Goal: Task Accomplishment & Management: Complete application form

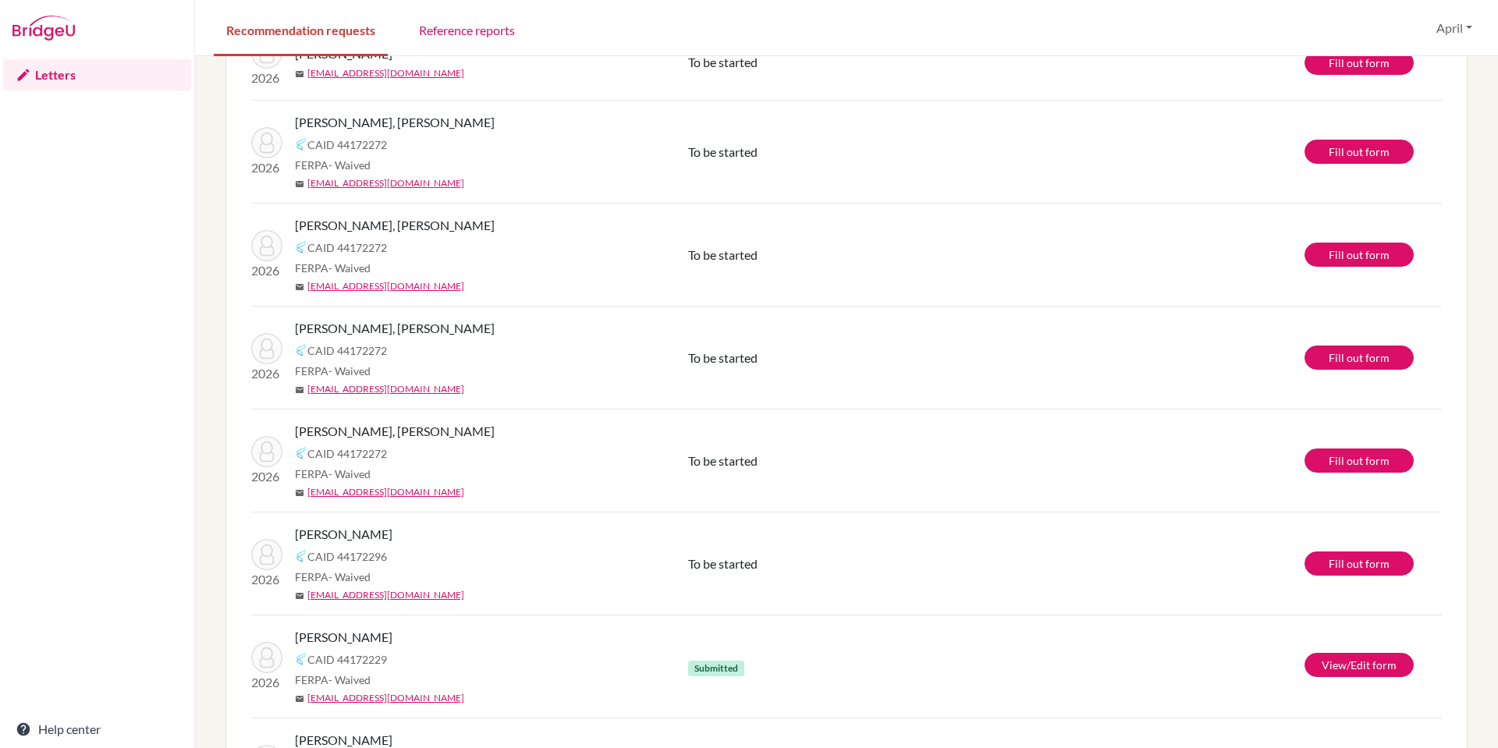
scroll to position [156, 0]
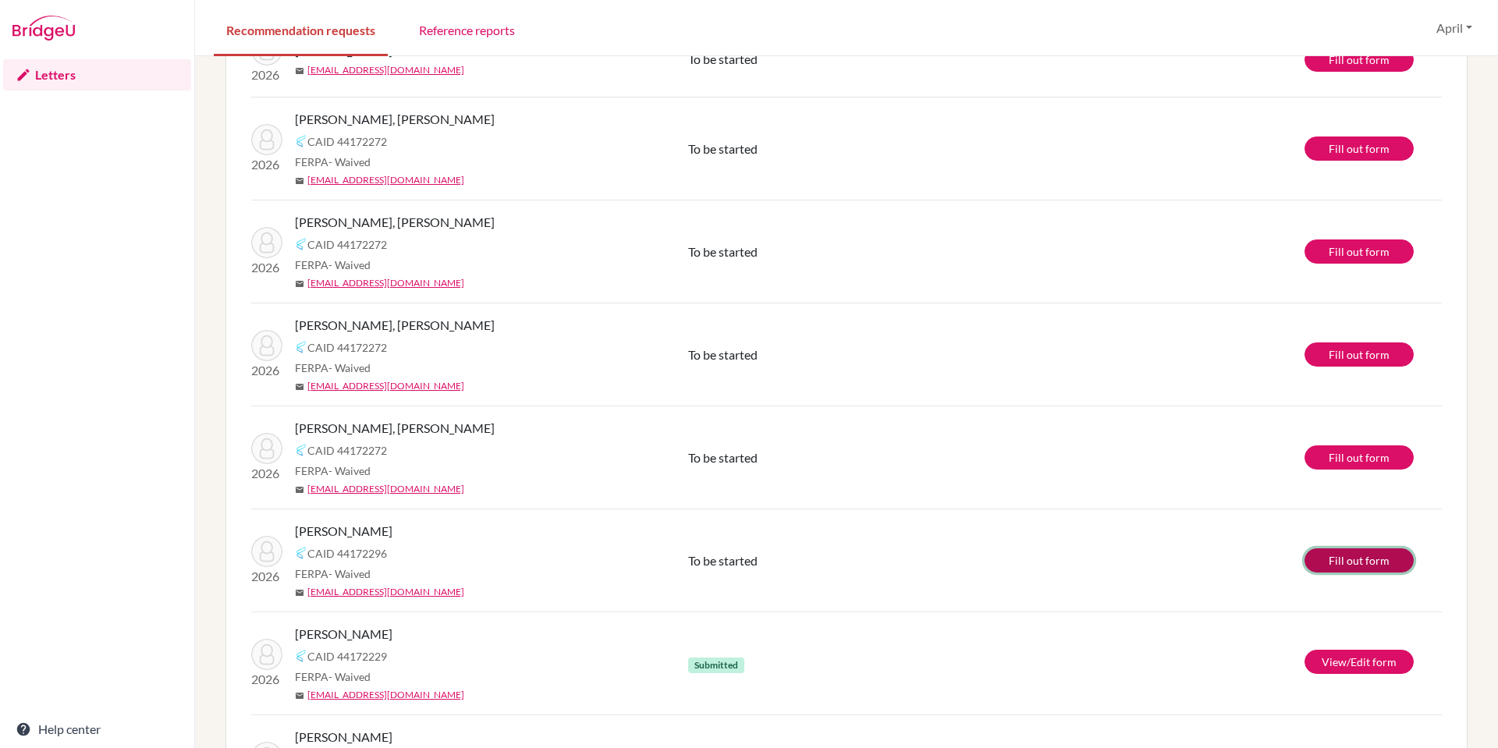
click at [1345, 560] on link "Fill out form" at bounding box center [1358, 560] width 109 height 24
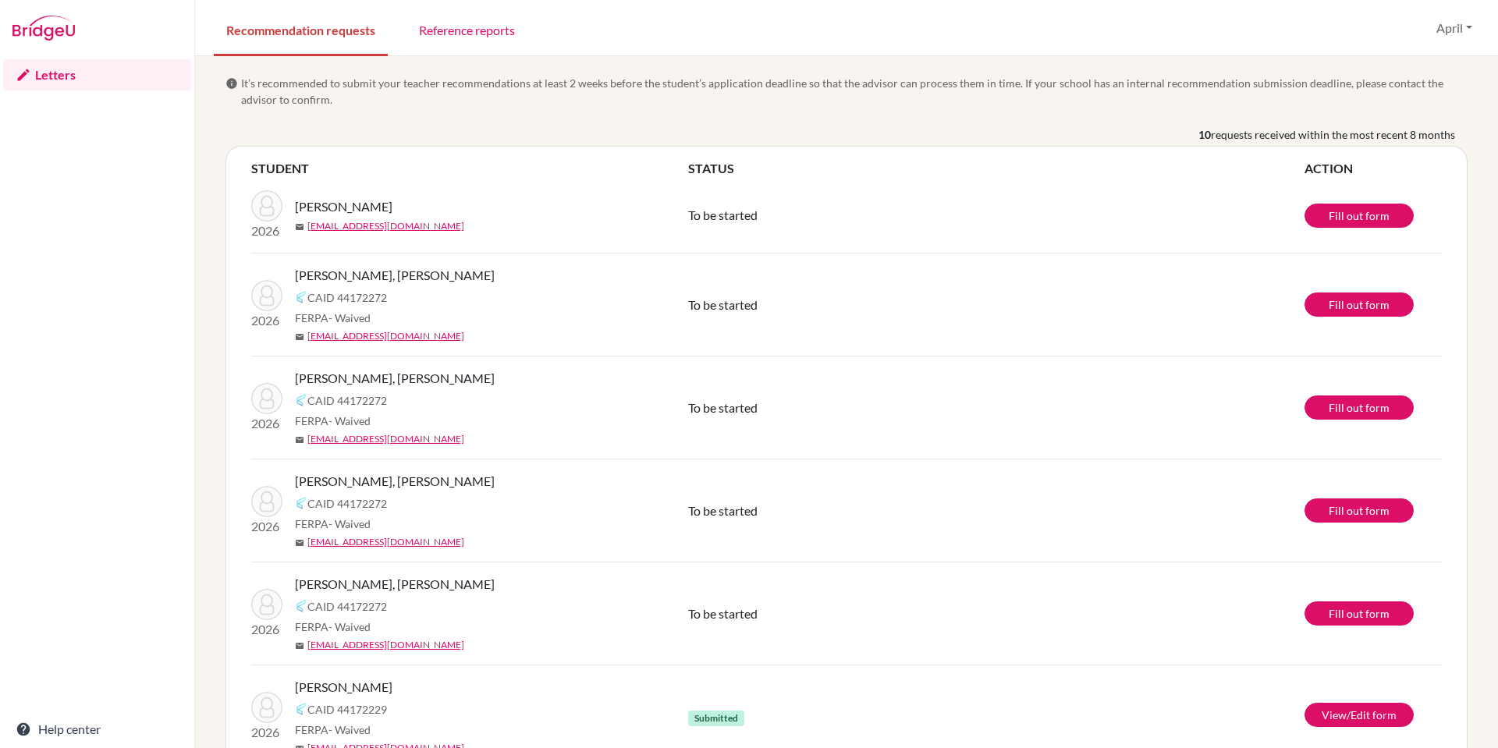
click at [1000, 34] on div "Recommendation requests Reference reports April Profile Log out Your browser is…" at bounding box center [846, 28] width 1303 height 56
click at [1358, 208] on link "Fill out form" at bounding box center [1358, 216] width 109 height 24
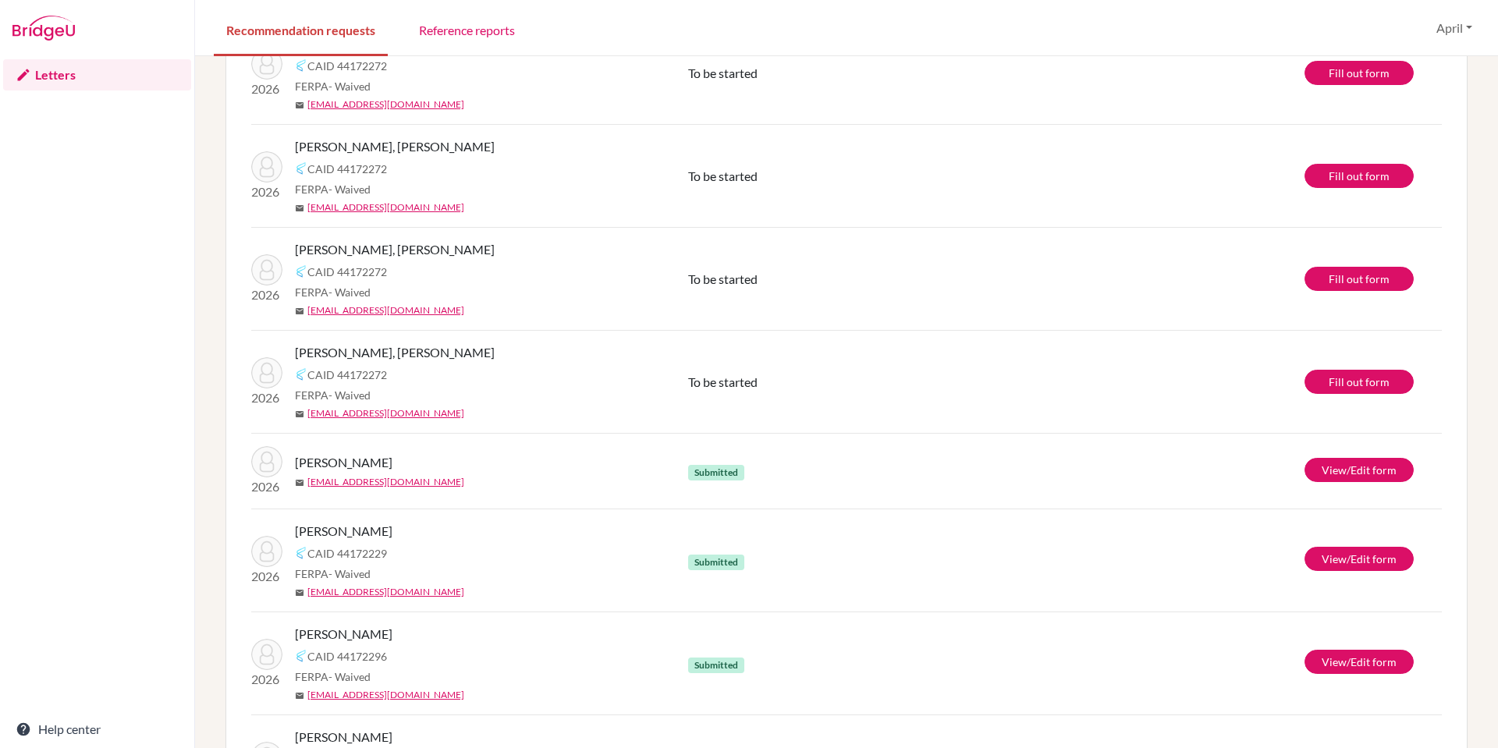
scroll to position [78, 0]
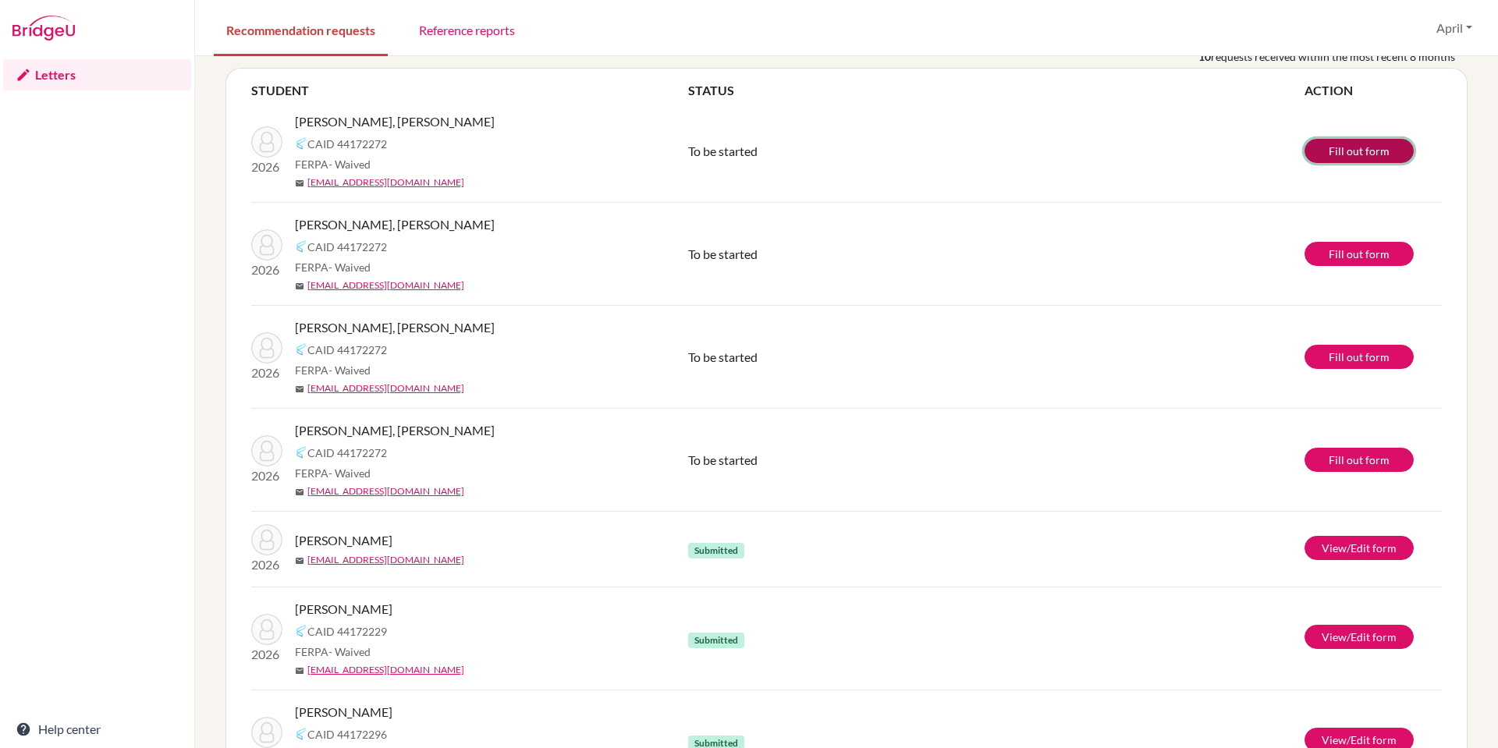
click at [1356, 148] on link "Fill out form" at bounding box center [1358, 151] width 109 height 24
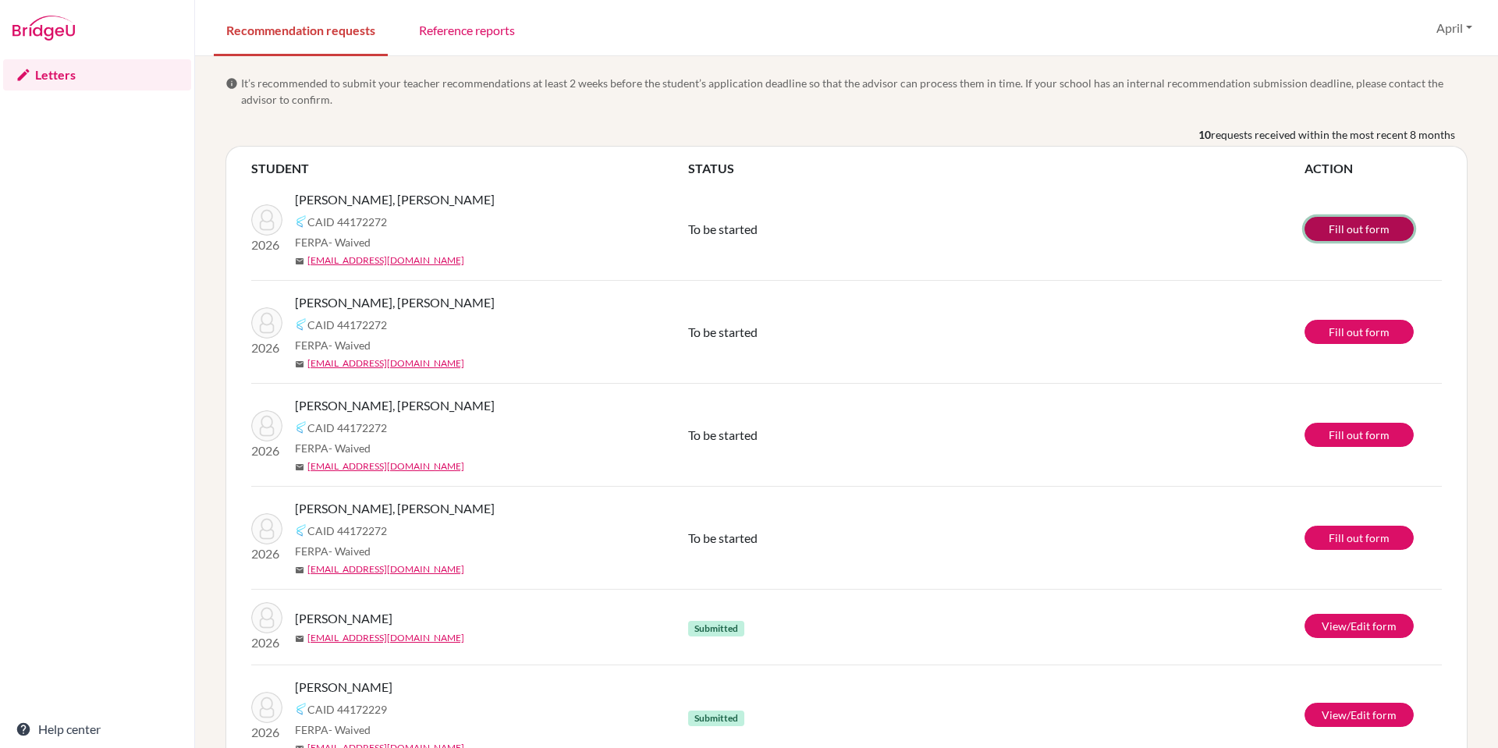
click at [1325, 233] on link "Fill out form" at bounding box center [1358, 229] width 109 height 24
click at [1345, 537] on link "Fill out form" at bounding box center [1358, 538] width 109 height 24
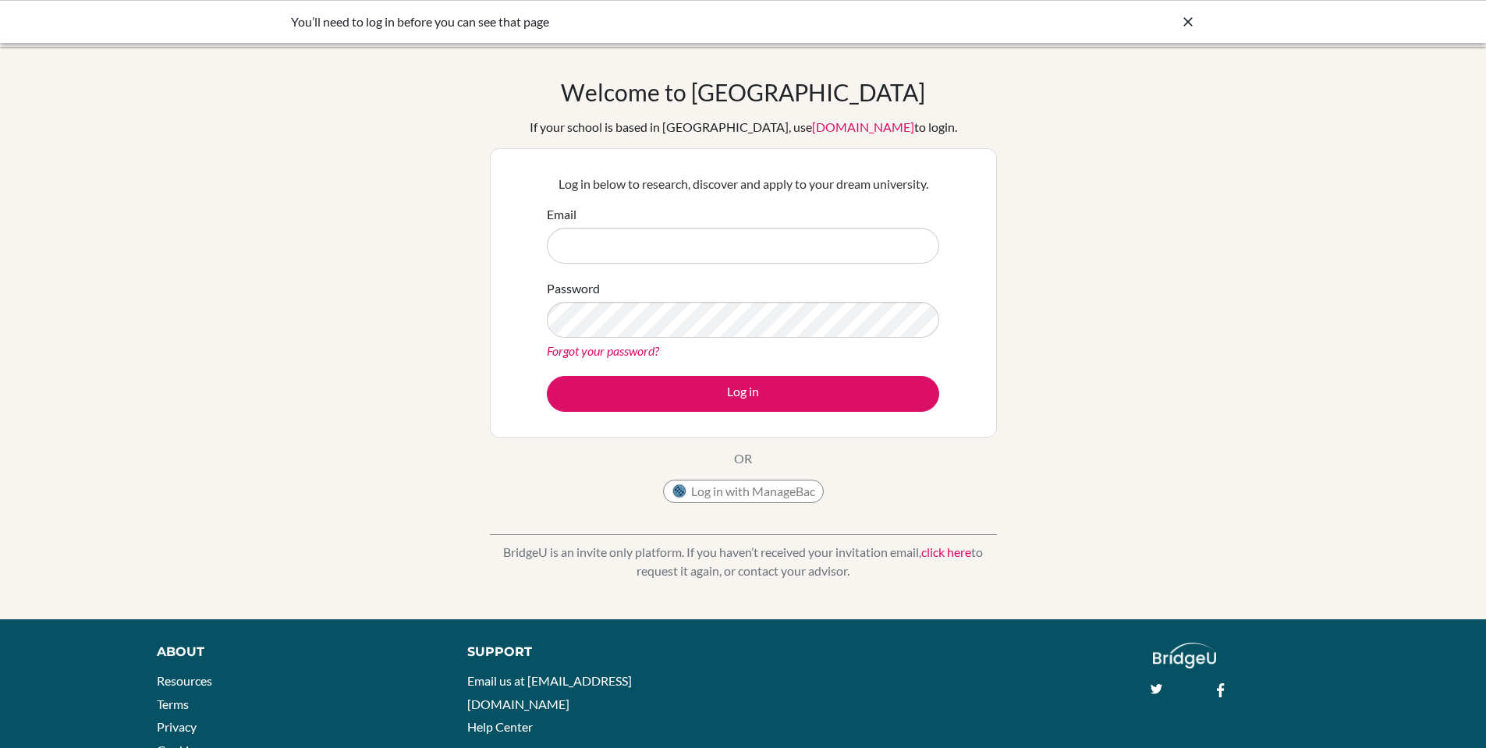
type input "[EMAIL_ADDRESS][DOMAIN_NAME]"
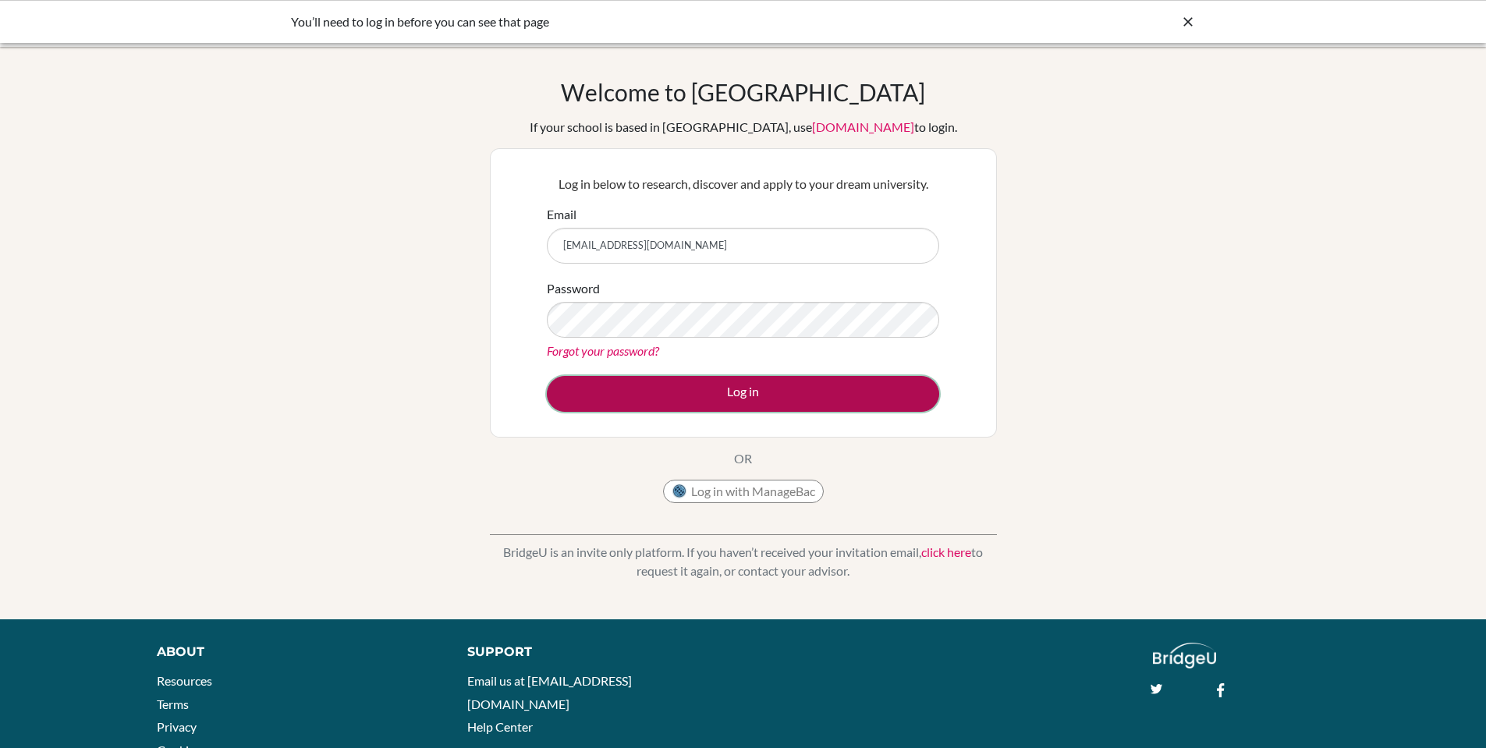
drag, startPoint x: 0, startPoint y: 0, endPoint x: 715, endPoint y: 403, distance: 820.8
click at [715, 403] on button "Log in" at bounding box center [743, 394] width 392 height 36
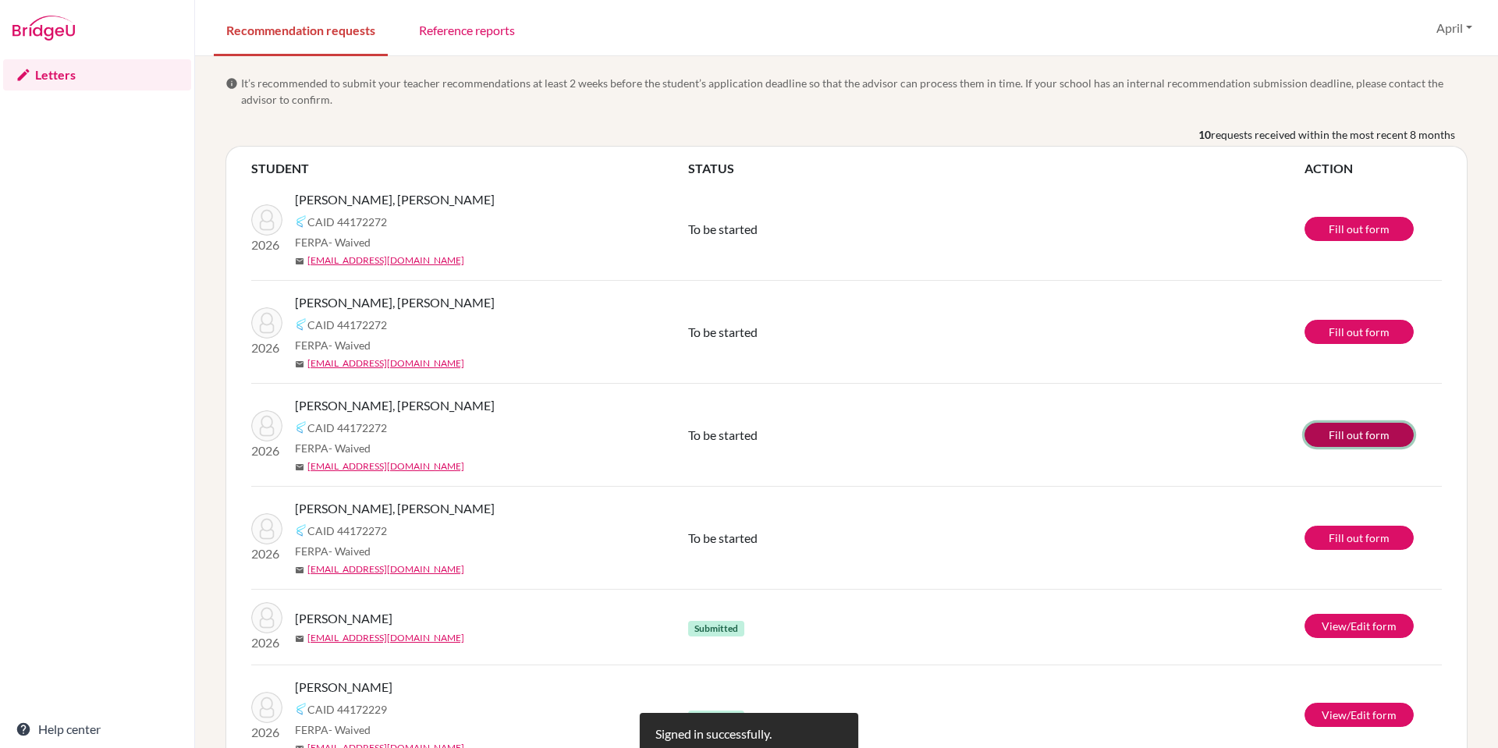
click at [1335, 431] on link "Fill out form" at bounding box center [1358, 435] width 109 height 24
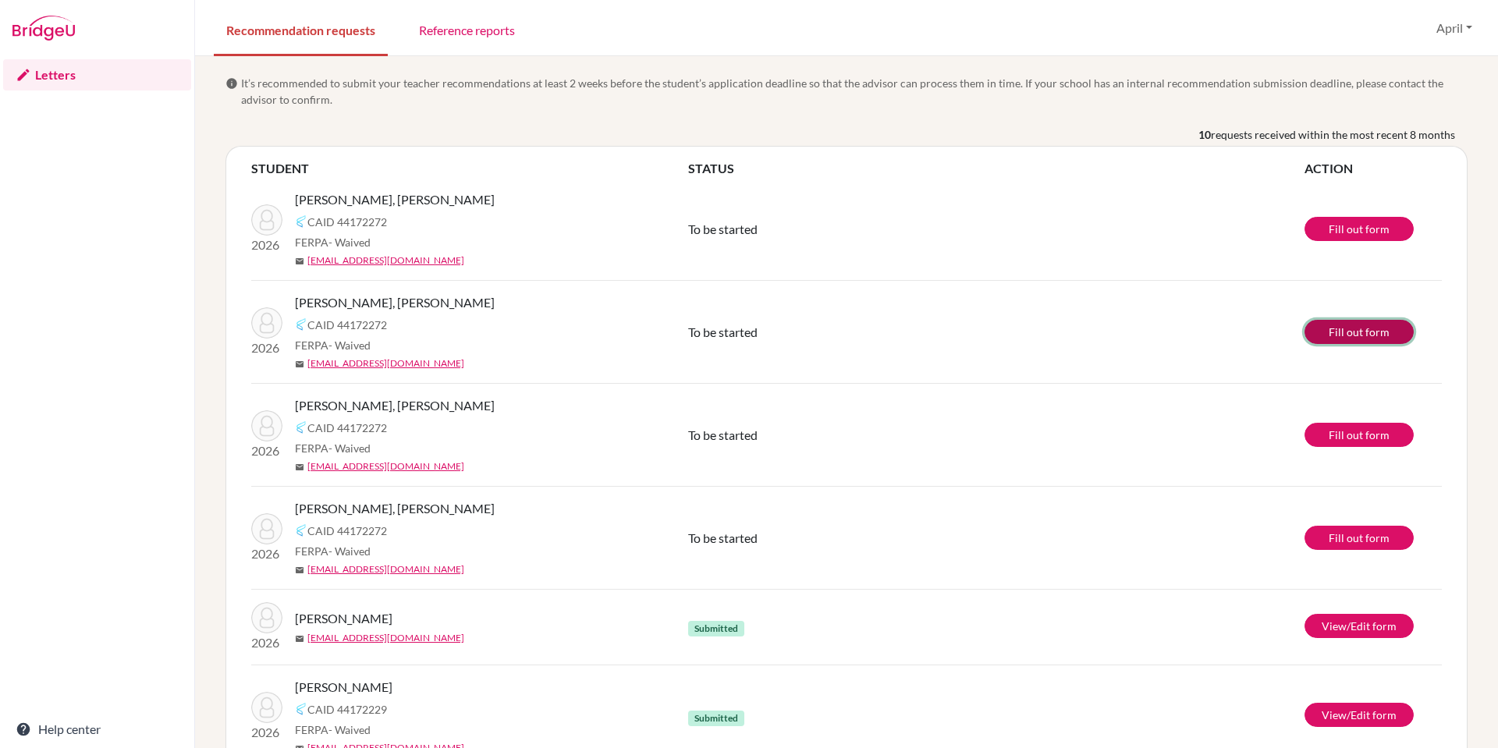
click at [1367, 334] on link "Fill out form" at bounding box center [1358, 332] width 109 height 24
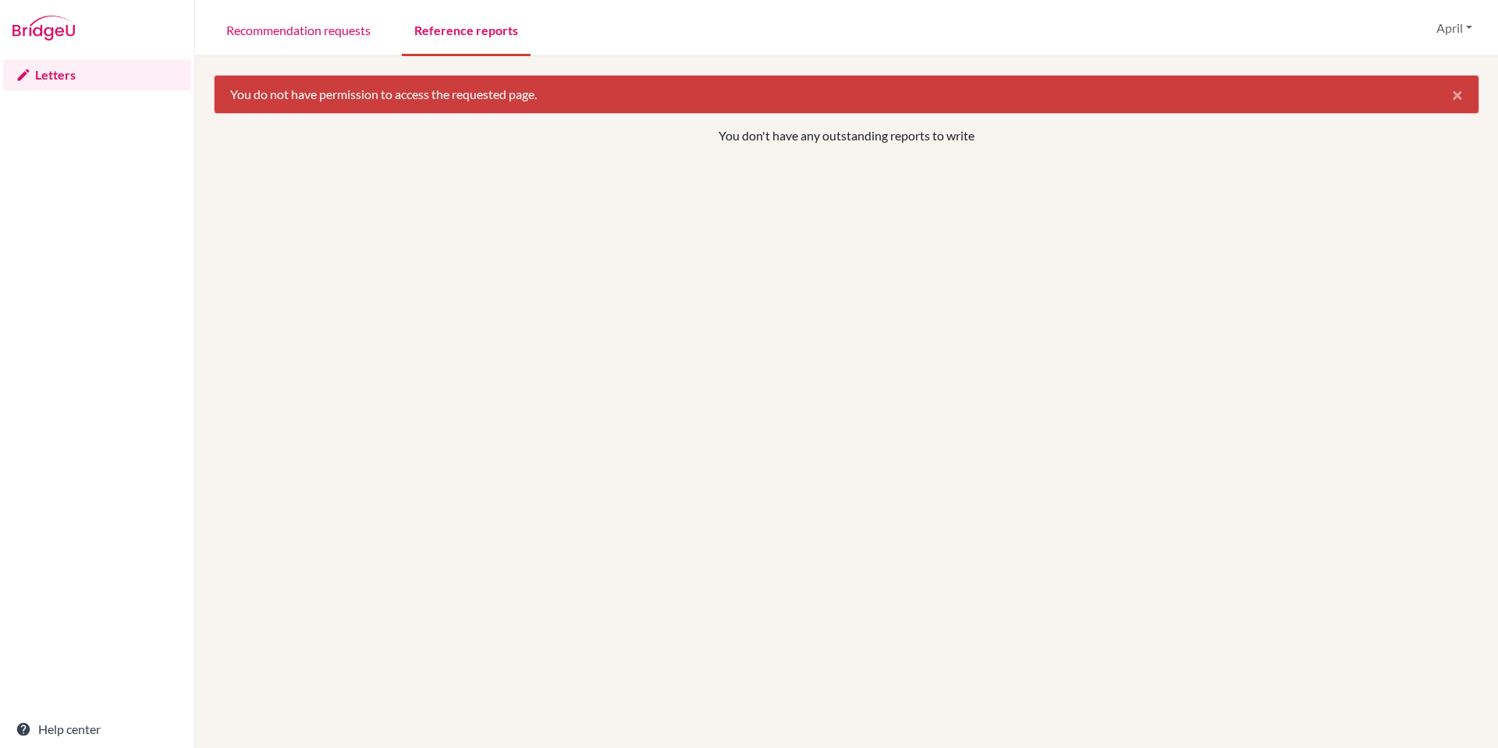
click at [470, 37] on link "Reference reports" at bounding box center [466, 29] width 129 height 54
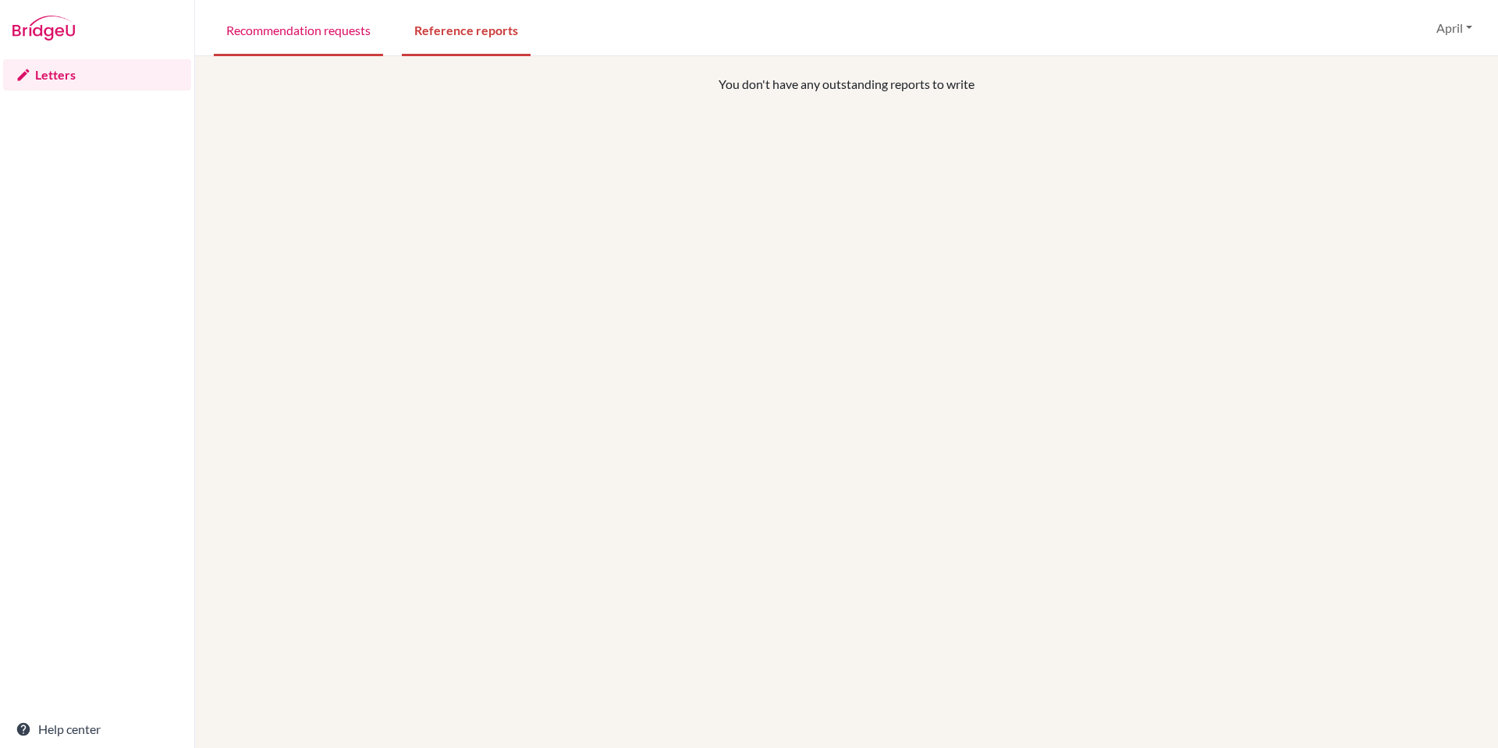
click at [318, 32] on link "Recommendation requests" at bounding box center [298, 29] width 169 height 54
